Goal: Information Seeking & Learning: Learn about a topic

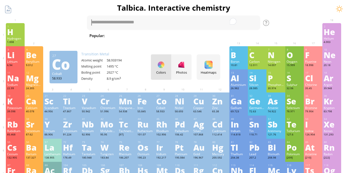
click at [159, 99] on div "Co" at bounding box center [164, 101] width 16 height 8
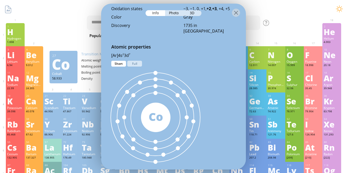
scroll to position [240, 0]
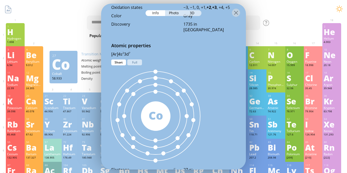
click at [140, 66] on div "58 Co" at bounding box center [155, 115] width 109 height 101
click at [140, 65] on div "58 Co" at bounding box center [155, 115] width 109 height 101
click at [139, 64] on div "Full" at bounding box center [134, 62] width 15 height 6
click at [116, 61] on div "Short" at bounding box center [118, 62] width 15 height 6
click at [133, 61] on div "Full" at bounding box center [134, 62] width 15 height 6
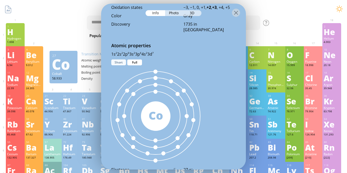
click at [118, 60] on div "Short" at bounding box center [118, 62] width 15 height 6
click at [138, 62] on div "Full" at bounding box center [134, 62] width 15 height 6
click at [234, 14] on div at bounding box center [236, 13] width 8 height 8
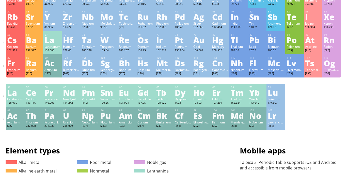
scroll to position [111, 0]
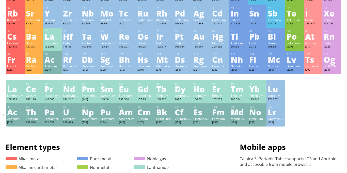
click at [330, 76] on div at bounding box center [173, 77] width 335 height 6
click at [332, 69] on div "[294]" at bounding box center [331, 70] width 16 height 4
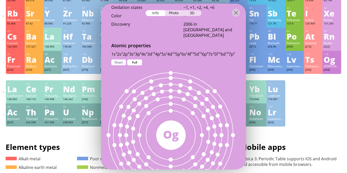
click at [115, 63] on div "Short" at bounding box center [118, 62] width 15 height 6
click at [129, 60] on div "Full" at bounding box center [134, 62] width 15 height 6
click at [196, 14] on div "3D" at bounding box center [192, 13] width 18 height 6
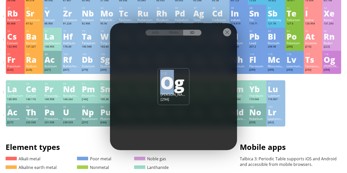
drag, startPoint x: 173, startPoint y: 71, endPoint x: 159, endPoint y: 70, distance: 13.7
click at [159, 70] on div "118 [PERSON_NAME] [294]" at bounding box center [174, 86] width 32 height 37
click at [173, 34] on div "Photo" at bounding box center [174, 33] width 18 height 6
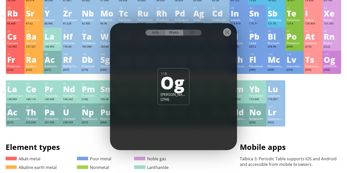
click at [163, 32] on div "Info" at bounding box center [155, 33] width 20 height 6
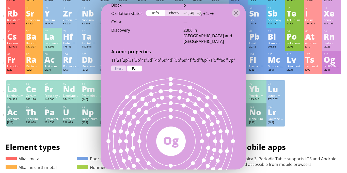
scroll to position [228, 0]
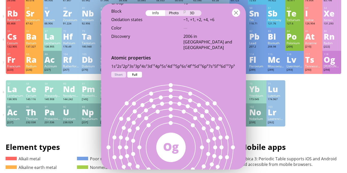
click at [234, 16] on div at bounding box center [236, 13] width 8 height 8
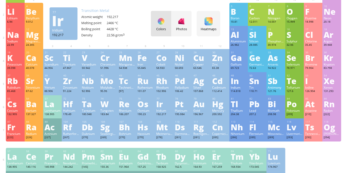
scroll to position [0, 0]
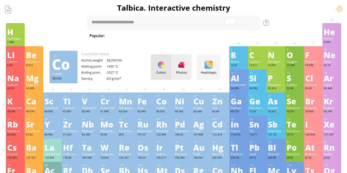
click at [178, 59] on div "Photos" at bounding box center [181, 66] width 20 height 25
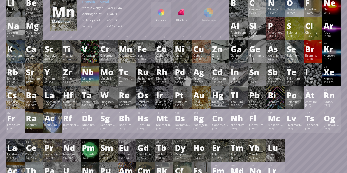
scroll to position [52, 0]
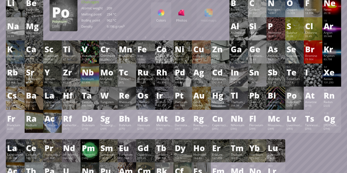
click at [287, 93] on div "Po" at bounding box center [294, 95] width 16 height 8
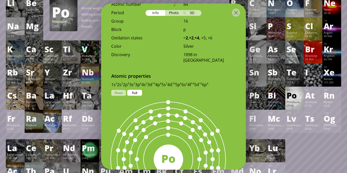
scroll to position [240, 0]
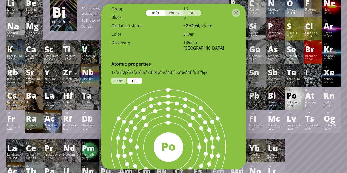
click at [172, 14] on div "Photo" at bounding box center [174, 13] width 18 height 6
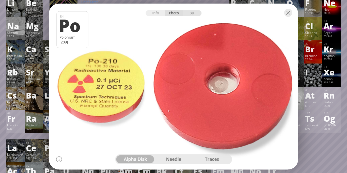
click at [192, 13] on div "3D" at bounding box center [192, 13] width 18 height 6
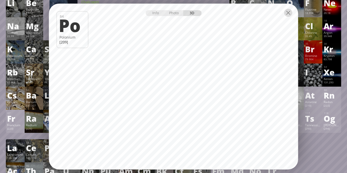
click at [288, 11] on div at bounding box center [288, 13] width 8 height 8
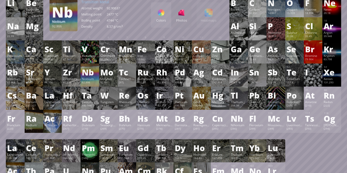
click at [89, 80] on div "Niobium" at bounding box center [90, 79] width 16 height 4
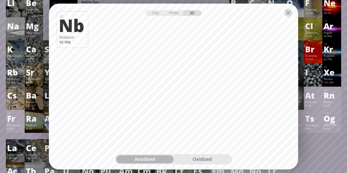
click at [284, 14] on div at bounding box center [288, 13] width 8 height 8
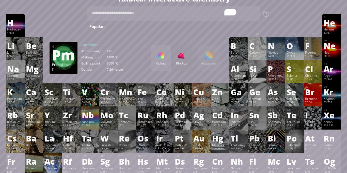
scroll to position [8, 0]
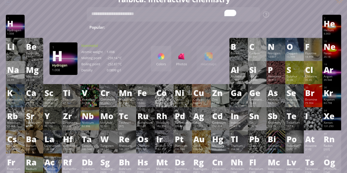
click at [14, 32] on div "1.008" at bounding box center [15, 34] width 16 height 4
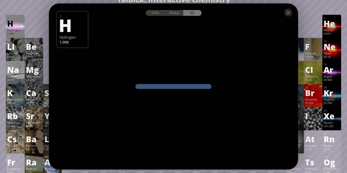
click at [14, 32] on div "1.008" at bounding box center [15, 34] width 16 height 4
click at [159, 16] on div "Info" at bounding box center [155, 13] width 20 height 6
click at [158, 14] on div "Info Photo 3D" at bounding box center [173, 13] width 56 height 6
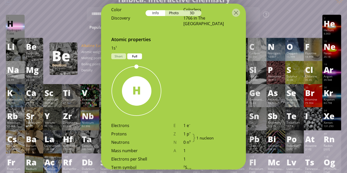
click at [155, 12] on div "Info Photo 3D" at bounding box center [173, 13] width 56 height 6
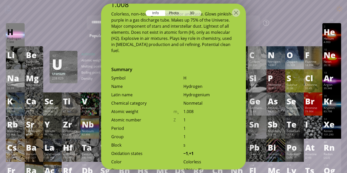
scroll to position [88, 0]
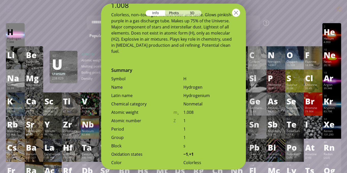
click at [234, 12] on div at bounding box center [236, 13] width 8 height 8
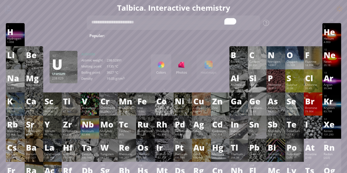
click at [201, 72] on div "Colors Photos Heatmaps Heatmaps Normal mode Melting point Boiling point Density…" at bounding box center [185, 66] width 69 height 25
click at [207, 67] on div "Colors Photos Heatmaps Heatmaps Normal mode Melting point Boiling point Density…" at bounding box center [185, 66] width 69 height 25
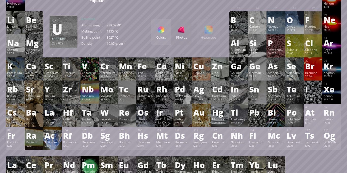
scroll to position [36, 0]
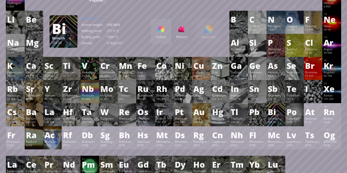
click at [279, 115] on div "Bi" at bounding box center [275, 112] width 16 height 8
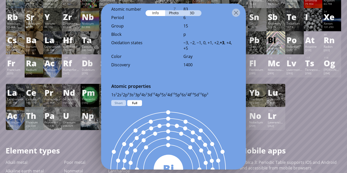
scroll to position [230, 0]
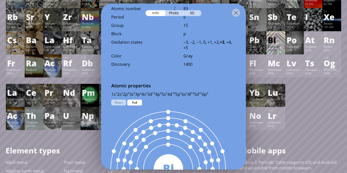
click at [129, 100] on div "Full" at bounding box center [134, 102] width 15 height 6
click at [129, 102] on div "Full" at bounding box center [134, 102] width 15 height 6
click at [131, 102] on div "Full" at bounding box center [134, 102] width 15 height 6
click at [124, 102] on div "Short" at bounding box center [118, 102] width 15 height 6
click at [135, 100] on div "Full" at bounding box center [134, 102] width 15 height 6
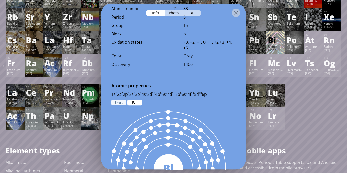
click at [118, 100] on div "Short" at bounding box center [118, 102] width 15 height 6
click at [238, 14] on div at bounding box center [236, 13] width 8 height 8
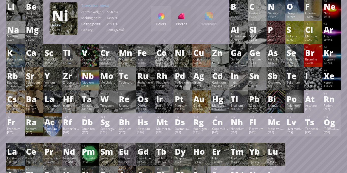
scroll to position [49, 0]
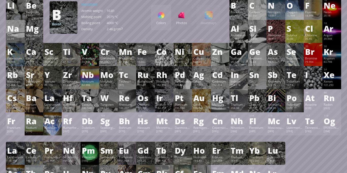
click at [238, 7] on div "B" at bounding box center [238, 5] width 16 height 8
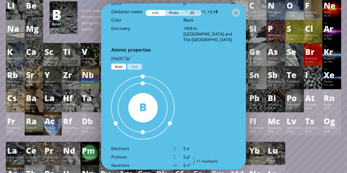
scroll to position [199, 0]
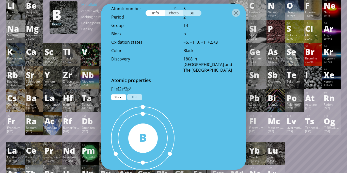
click at [175, 14] on div "Photo" at bounding box center [174, 13] width 18 height 6
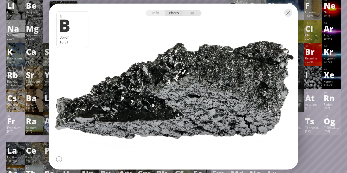
click at [196, 10] on div "3D" at bounding box center [192, 13] width 18 height 6
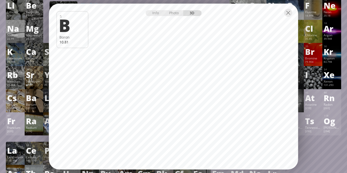
click at [291, 17] on div at bounding box center [173, 13] width 249 height 18
click at [288, 14] on div at bounding box center [288, 13] width 8 height 8
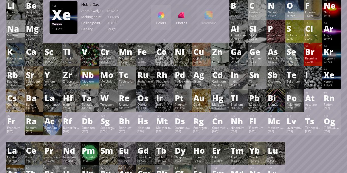
click at [330, 71] on div "Xe" at bounding box center [331, 75] width 16 height 8
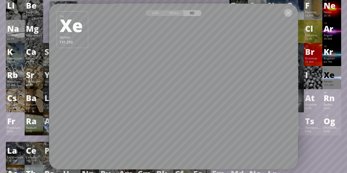
click at [289, 15] on div at bounding box center [288, 13] width 8 height 8
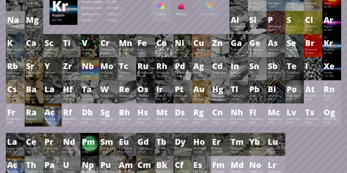
scroll to position [60, 0]
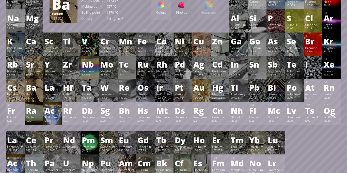
click at [28, 89] on div "Ba" at bounding box center [34, 87] width 16 height 8
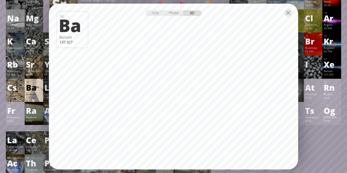
click at [3, 70] on div "Summary Molecular formula Molecular weight Exact mass Monoisotopic mass Classif…" at bounding box center [173, 155] width 347 height 430
click at [289, 17] on div at bounding box center [173, 13] width 249 height 18
click at [288, 16] on div at bounding box center [288, 13] width 8 height 8
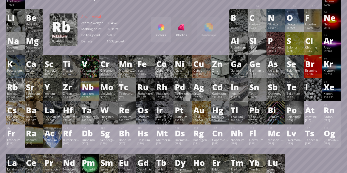
scroll to position [37, 0]
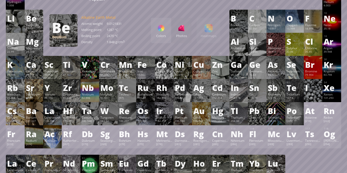
click at [33, 24] on div "Beryllium" at bounding box center [34, 25] width 16 height 4
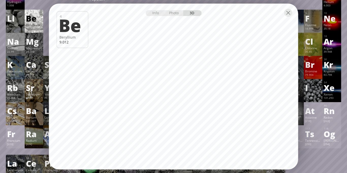
click at [284, 13] on div at bounding box center [288, 13] width 8 height 8
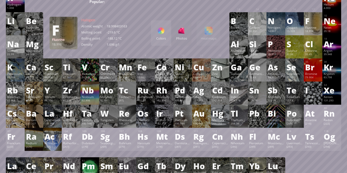
scroll to position [35, 0]
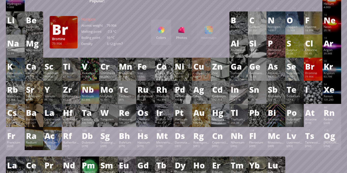
click at [310, 75] on div "79.904" at bounding box center [313, 77] width 16 height 4
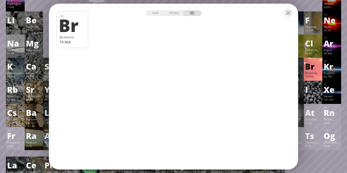
click at [215, 70] on div "Info Photo 3D Info Photo 3D 35 Br Bromine 79.904 Pure crystallic boron (99.95% …" at bounding box center [173, 87] width 249 height 166
click at [288, 11] on div at bounding box center [288, 13] width 8 height 8
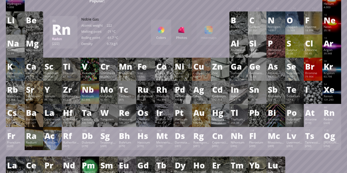
click at [321, 138] on div "117 Ts Tennessine [293] −1, +5 −1, +5 N/A N/A N/A [Rn]7s 2 5f 14 6d 10 7p 5" at bounding box center [312, 138] width 19 height 23
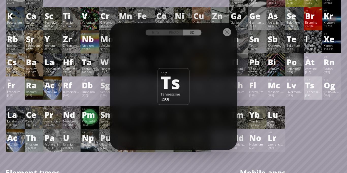
scroll to position [90, 0]
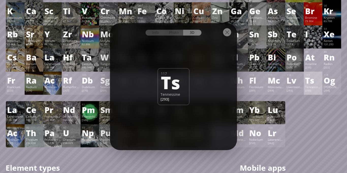
click at [227, 29] on div at bounding box center [227, 32] width 8 height 8
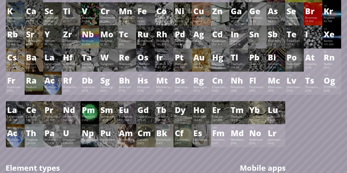
click at [257, 113] on div "Yb" at bounding box center [257, 110] width 16 height 8
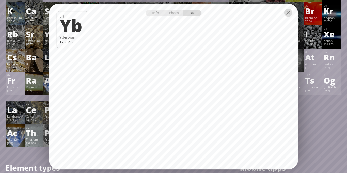
click at [286, 13] on div at bounding box center [288, 13] width 8 height 8
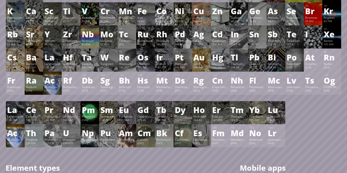
click at [9, 137] on div "Ac" at bounding box center [15, 133] width 16 height 8
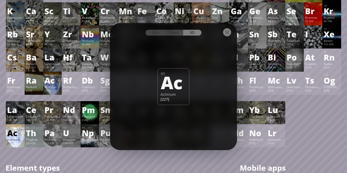
click at [228, 34] on div at bounding box center [227, 32] width 8 height 8
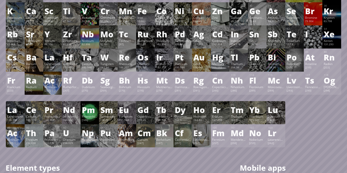
click at [216, 44] on div "112.414" at bounding box center [220, 45] width 16 height 4
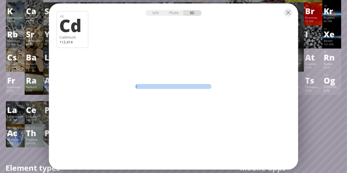
scroll to position [40, 0]
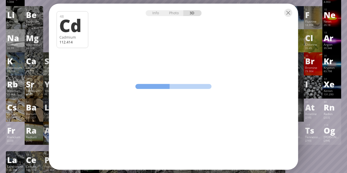
click at [283, 13] on div at bounding box center [173, 13] width 249 height 18
click at [285, 13] on div at bounding box center [288, 13] width 8 height 8
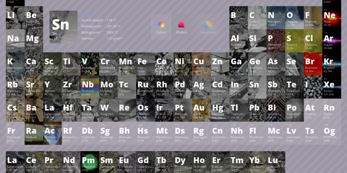
scroll to position [0, 0]
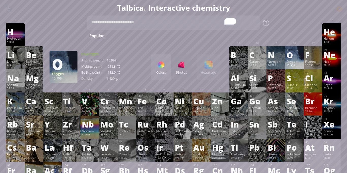
click at [300, 54] on div "O" at bounding box center [294, 55] width 16 height 8
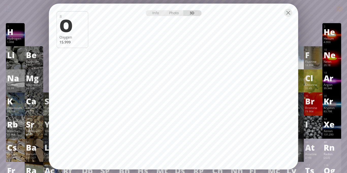
click at [290, 13] on div at bounding box center [288, 13] width 8 height 8
click at [289, 13] on div at bounding box center [288, 13] width 8 height 8
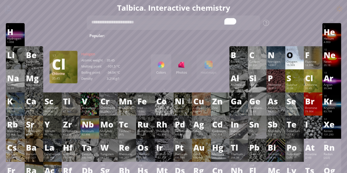
click at [313, 89] on div "35.45" at bounding box center [313, 89] width 16 height 4
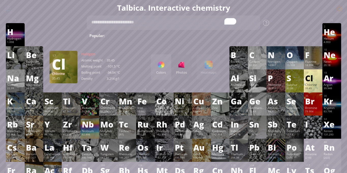
click at [316, 78] on div "Cl" at bounding box center [313, 78] width 16 height 8
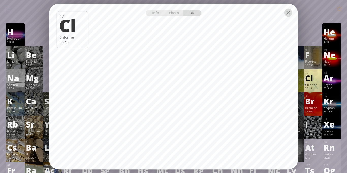
click at [287, 14] on div at bounding box center [288, 13] width 8 height 8
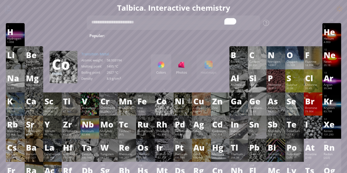
click at [244, 22] on div "Show info" at bounding box center [247, 23] width 25 height 6
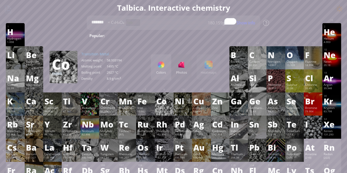
click at [61, 33] on div "1 H Hydrogen 1.008 −1, +1 −1, +1 -259.14 °C -252.87 °C 0.0899 g/l 1s 1 2 He Hel…" at bounding box center [173, 34] width 335 height 23
click at [123, 22] on span "C₉H₈O₄" at bounding box center [116, 23] width 16 height 6
click at [118, 22] on span "C₉H₈O₄" at bounding box center [116, 23] width 16 height 6
drag, startPoint x: 108, startPoint y: 22, endPoint x: 89, endPoint y: 21, distance: 18.8
click at [89, 21] on div "******* [MEDICAL_DATA] Popular: Water H 2 O H 2 SO 4 HCl H 2 SO 4 + NaOH Methan…" at bounding box center [173, 26] width 173 height 23
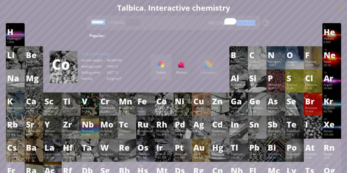
click at [108, 25] on span "C₉H₈O₄" at bounding box center [116, 23] width 16 height 6
click at [107, 25] on textarea "*******" at bounding box center [173, 22] width 173 height 14
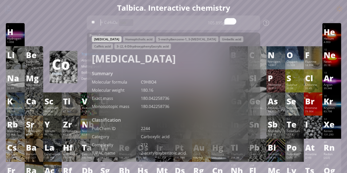
type textarea "*"
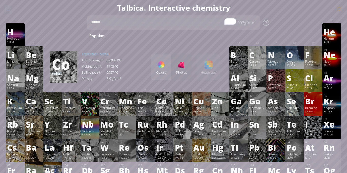
click at [136, 28] on textarea "*****" at bounding box center [173, 22] width 173 height 14
drag, startPoint x: 160, startPoint y: 26, endPoint x: 115, endPoint y: 25, distance: 45.4
click at [115, 25] on textarea "**********" at bounding box center [173, 22] width 173 height 14
click at [170, 22] on textarea "**********" at bounding box center [173, 22] width 173 height 14
drag, startPoint x: 170, startPoint y: 22, endPoint x: 102, endPoint y: 20, distance: 67.5
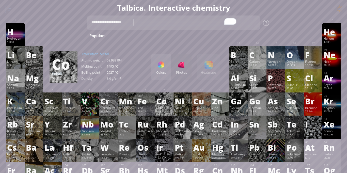
click at [102, 20] on textarea "**********" at bounding box center [173, 22] width 173 height 14
click at [99, 24] on textarea "**********" at bounding box center [173, 22] width 173 height 14
type textarea "**********"
drag, startPoint x: 143, startPoint y: 22, endPoint x: 61, endPoint y: 36, distance: 82.8
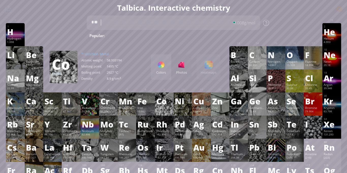
type textarea "*"
type textarea "**********"
